Goal: Navigation & Orientation: Find specific page/section

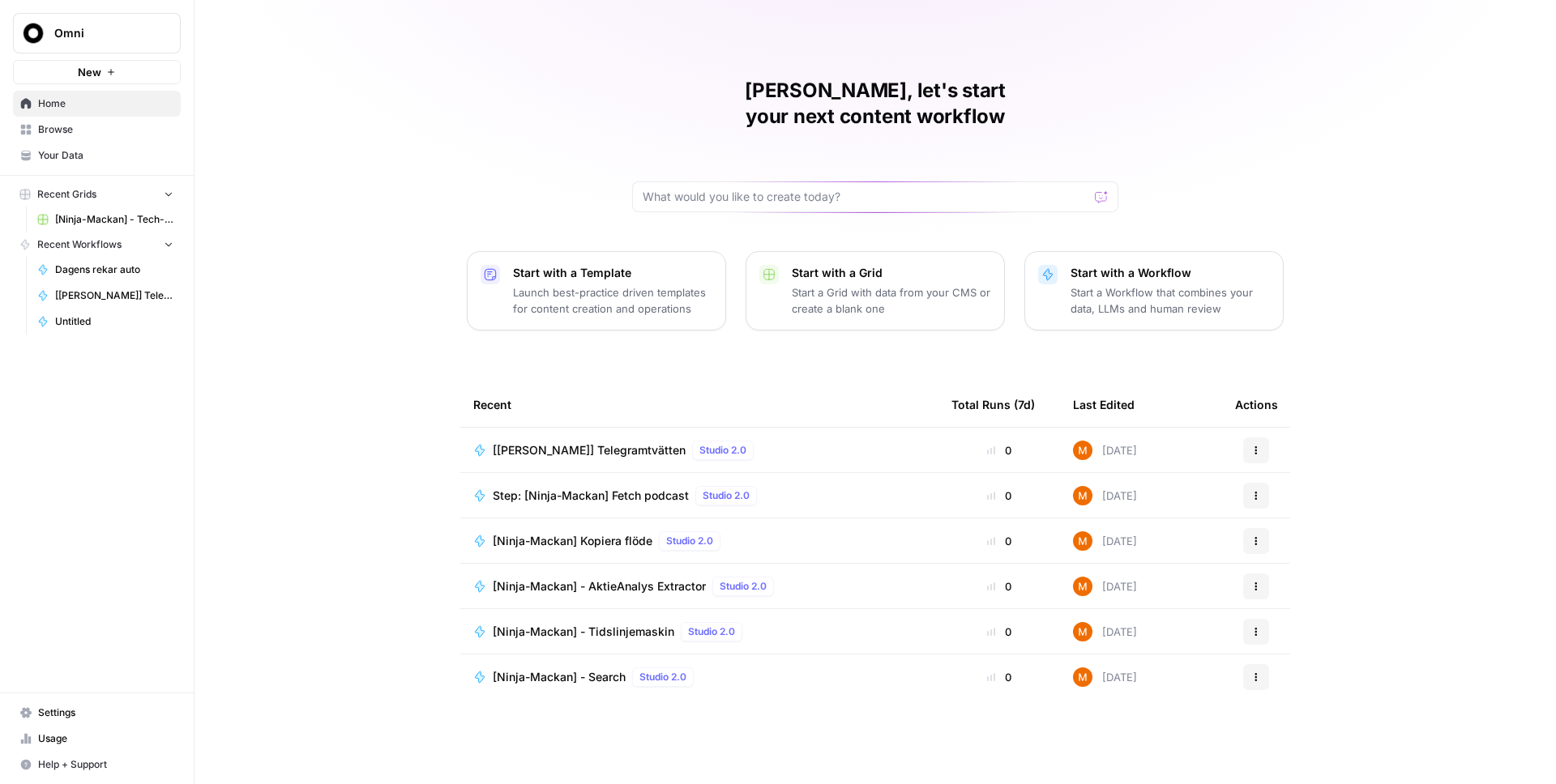
click at [69, 157] on span "Your Data" at bounding box center [105, 156] width 135 height 15
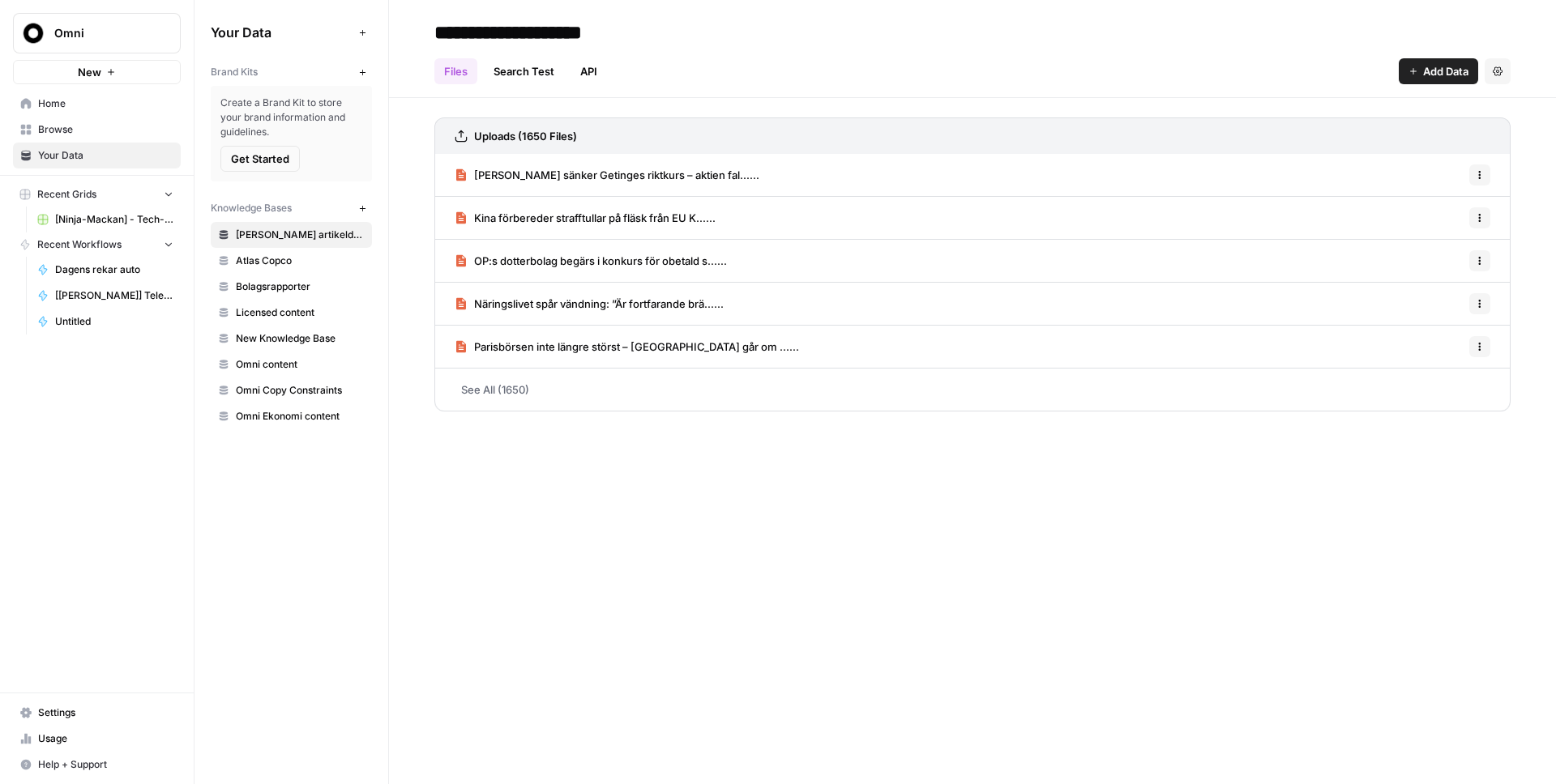
click at [504, 392] on link "See All (1650)" at bounding box center [972, 390] width 1076 height 42
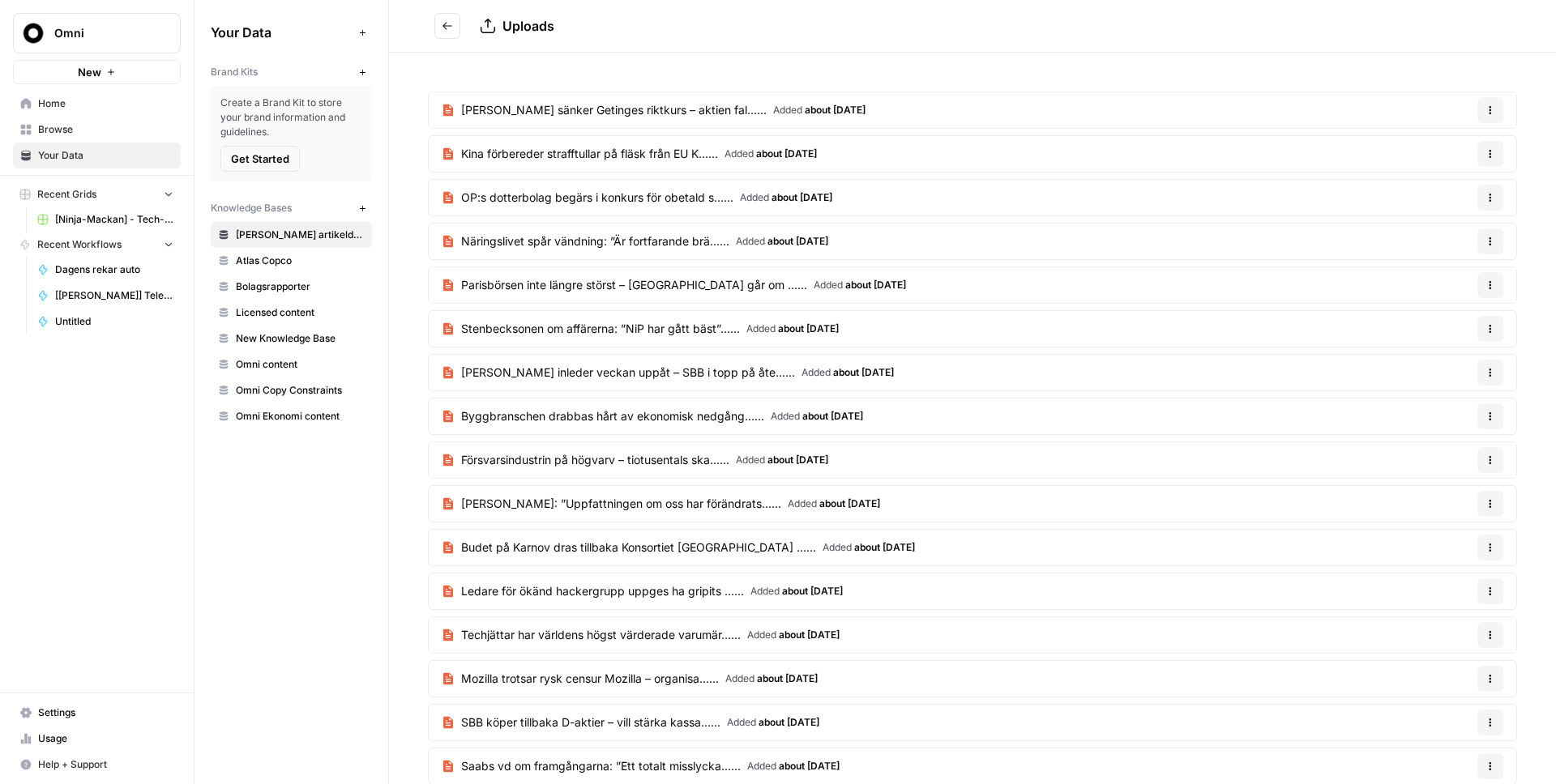
click at [144, 225] on span "[Ninja-Mackan] - Tech-kategoriseraren Grid" at bounding box center [114, 220] width 118 height 15
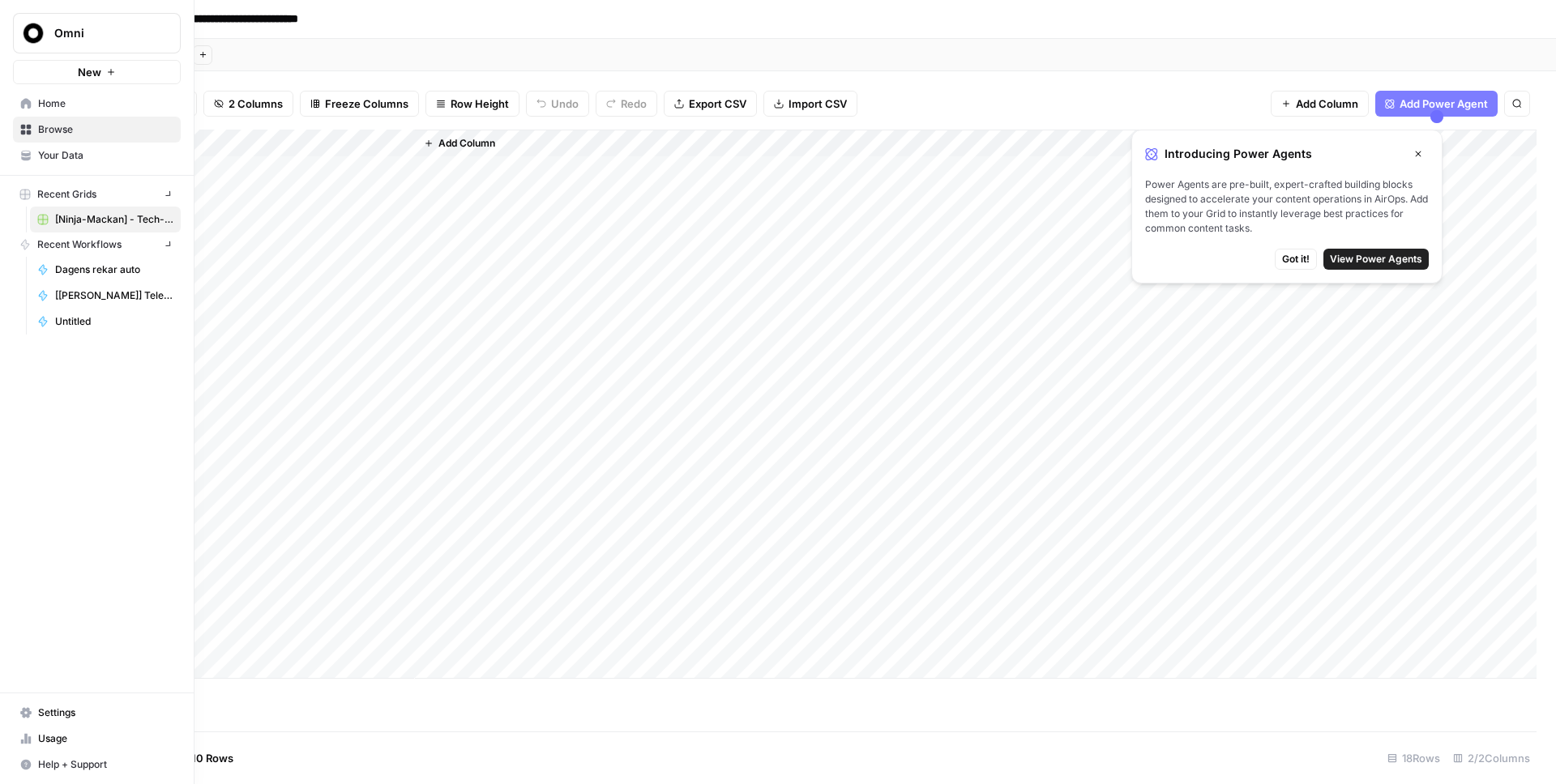
click at [16, 103] on link "Home" at bounding box center [96, 104] width 168 height 26
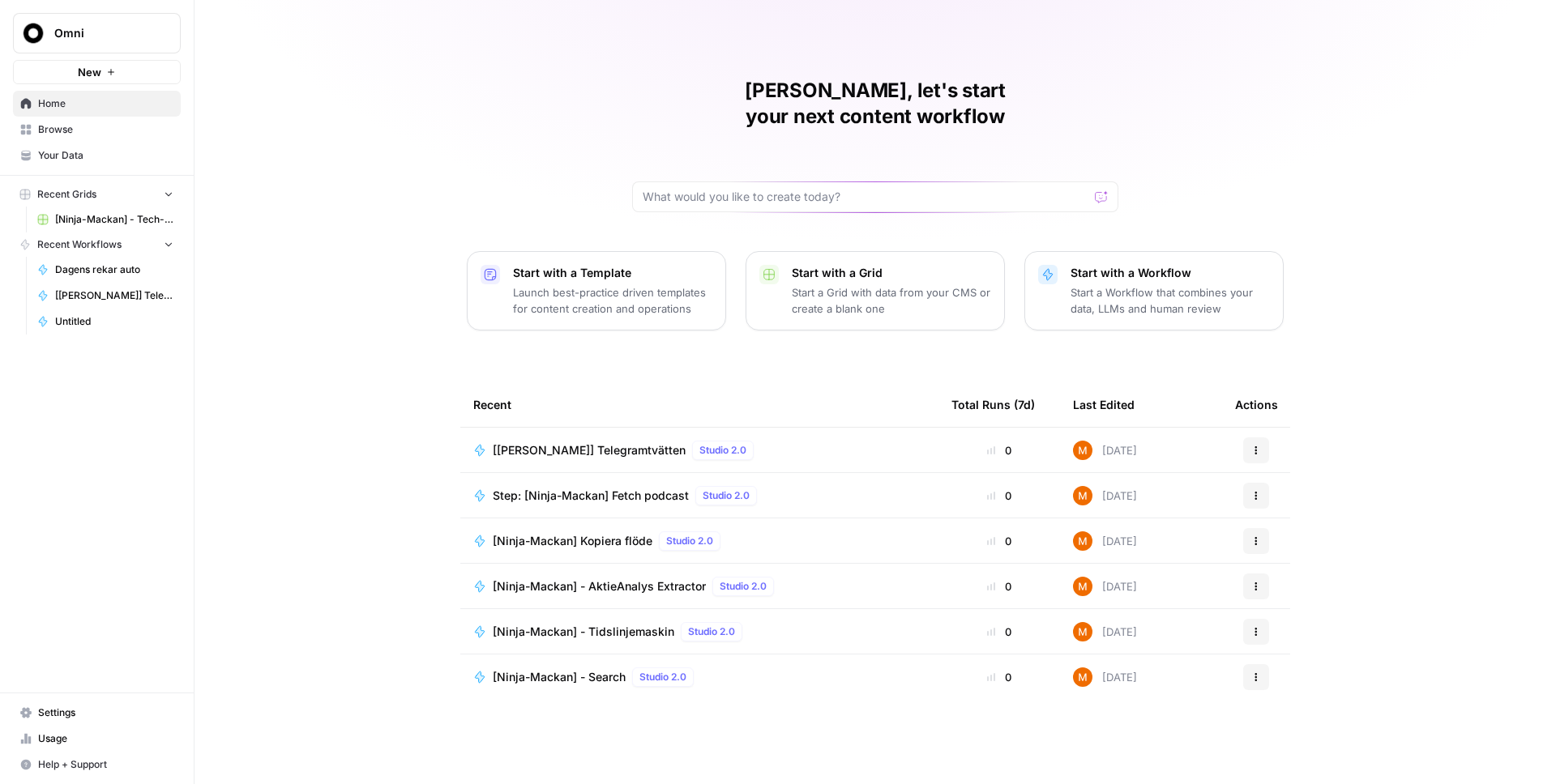
click at [356, 449] on div "[PERSON_NAME], let's start your next content workflow Start with a Template Lau…" at bounding box center [875, 392] width 1361 height 784
